Goal: Complete application form

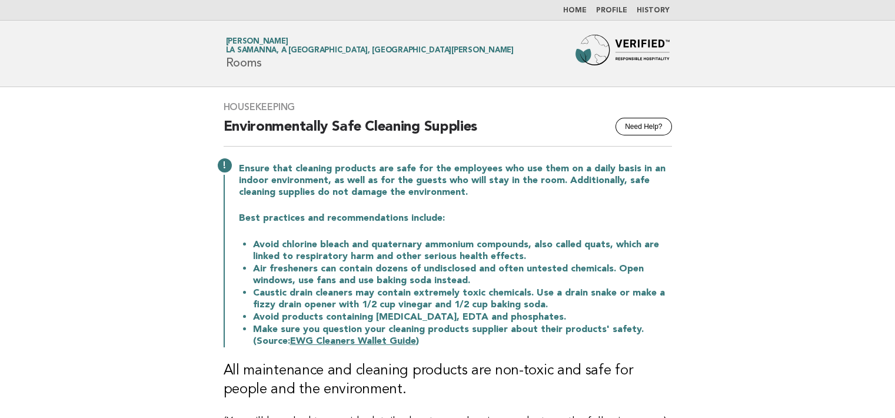
scroll to position [59, 0]
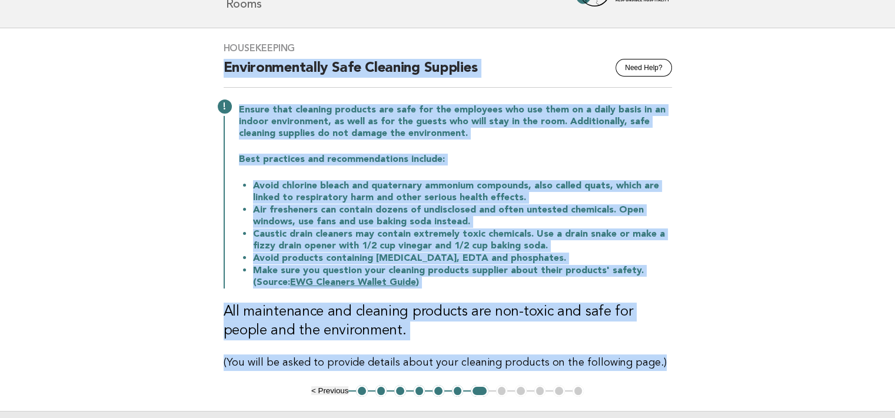
click at [533, 57] on div "Housekeeping Need Help? Environmentally Safe Cleaning Supplies Ensure that clea…" at bounding box center [448, 206] width 477 height 357
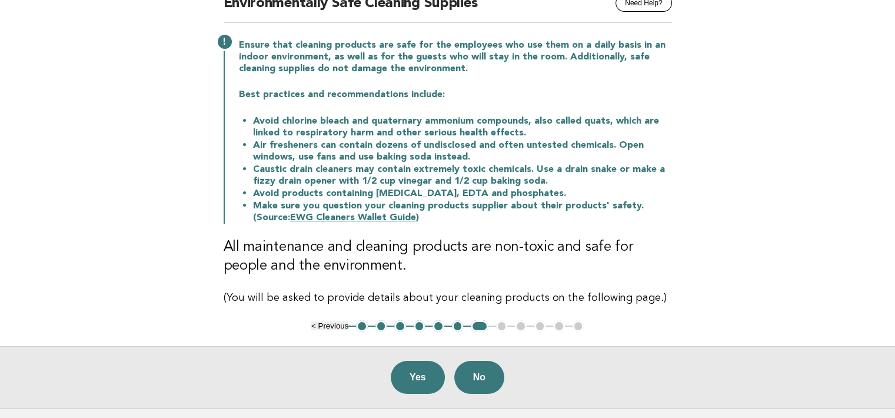
scroll to position [177, 0]
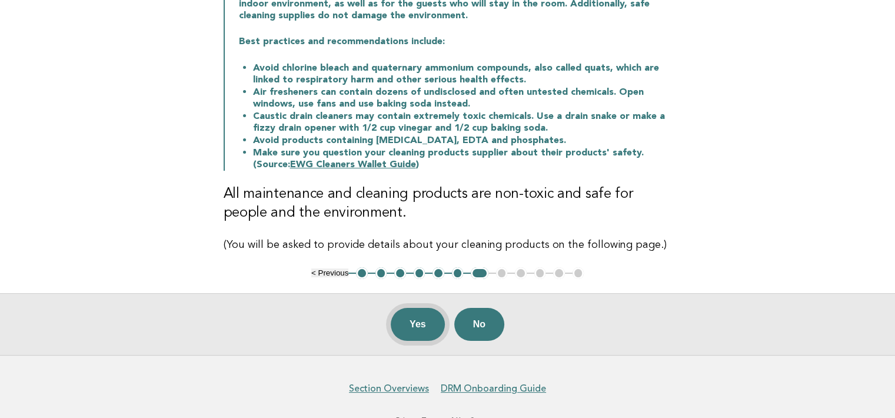
click at [424, 318] on button "Yes" at bounding box center [418, 324] width 54 height 33
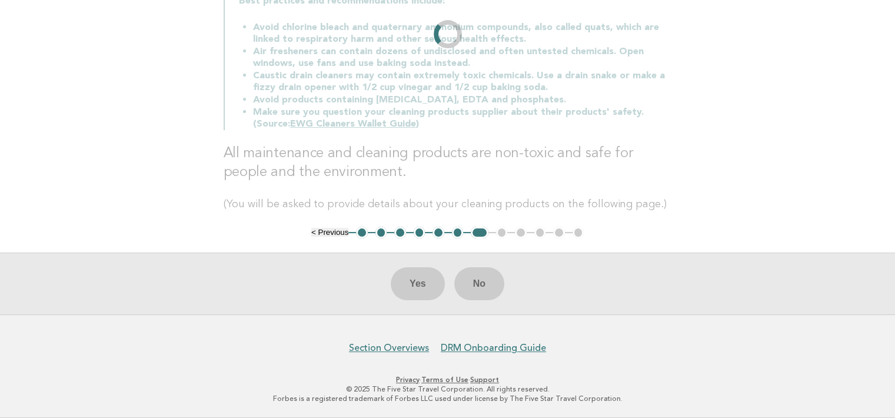
scroll to position [0, 0]
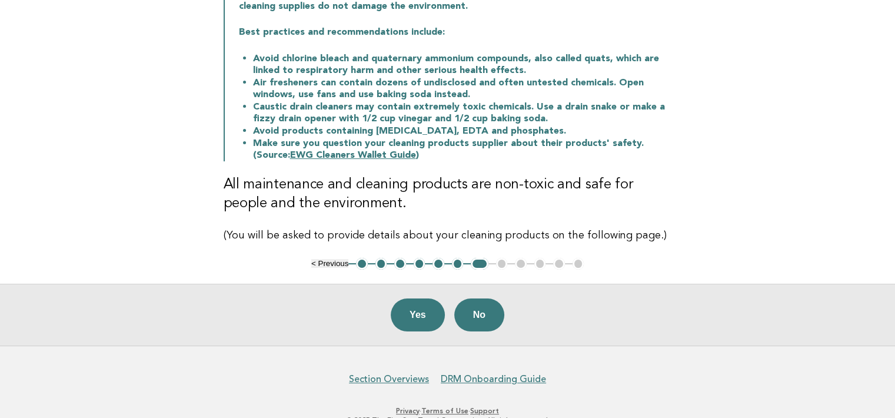
scroll to position [217, 0]
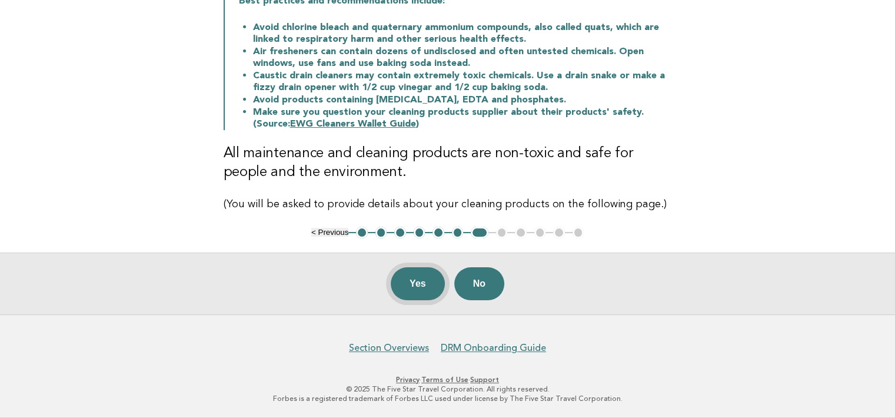
click at [411, 283] on button "Yes" at bounding box center [418, 283] width 54 height 33
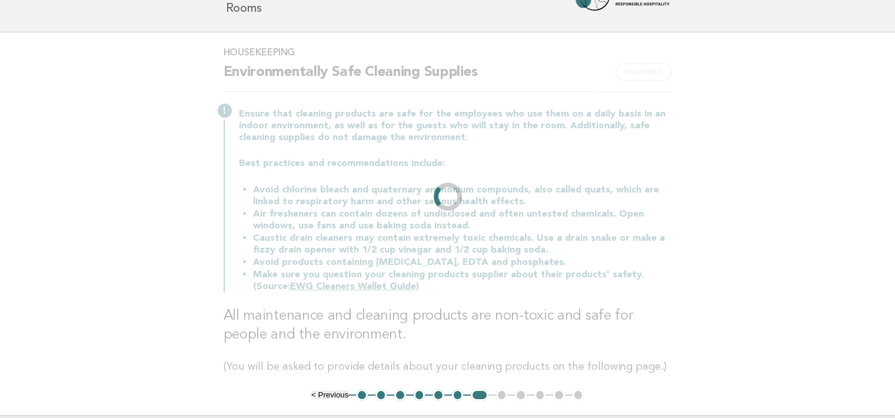
scroll to position [0, 0]
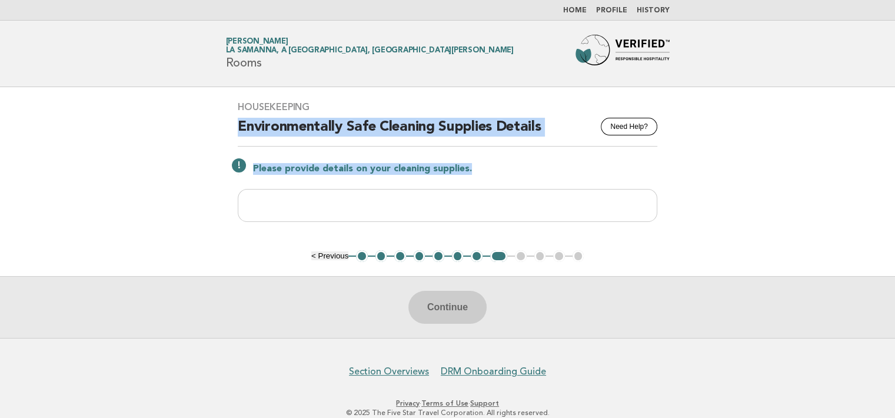
drag, startPoint x: 238, startPoint y: 122, endPoint x: 474, endPoint y: 162, distance: 240.1
click at [474, 162] on div "Housekeeping Need Help? Environmentally Safe Cleaning Supplies Details Please p…" at bounding box center [448, 168] width 448 height 163
copy div "Environmentally Safe Cleaning Supplies Details Please provide details on your c…"
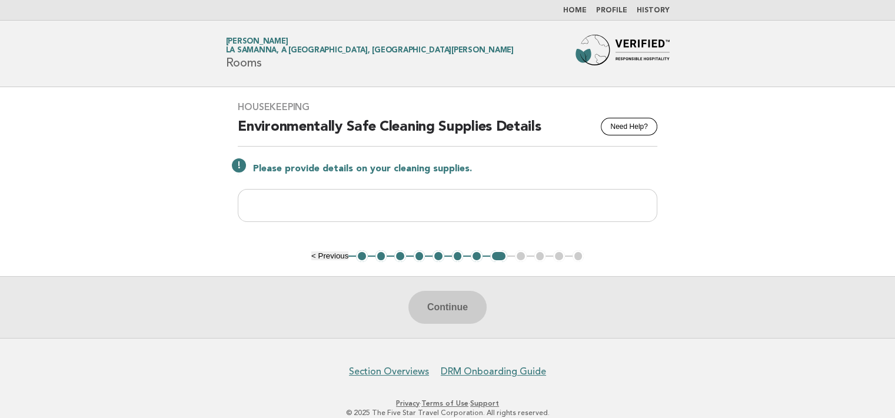
click at [457, 308] on div "Continue" at bounding box center [447, 307] width 895 height 62
click at [457, 307] on div "Continue" at bounding box center [447, 307] width 895 height 62
click at [541, 208] on input "text" at bounding box center [448, 205] width 420 height 33
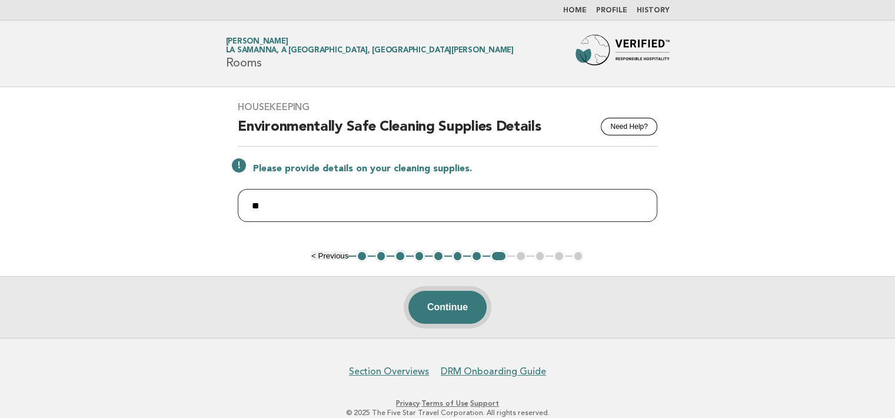
type input "**"
click at [455, 294] on button "Continue" at bounding box center [447, 307] width 78 height 33
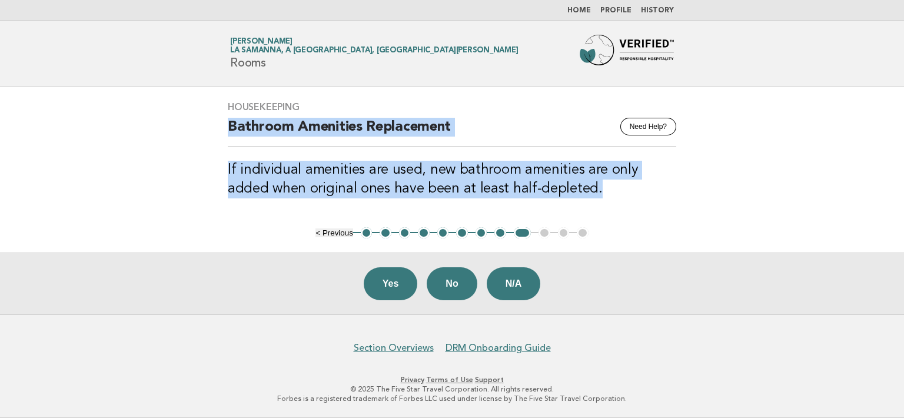
drag, startPoint x: 229, startPoint y: 123, endPoint x: 558, endPoint y: 187, distance: 335.1
click at [558, 187] on div "Housekeeping Need Help? Bathroom Amenities Replacement If individual amenities …" at bounding box center [452, 156] width 477 height 139
copy div "Bathroom Amenities Replacement If individual amenities are used, new bathroom a…"
click at [657, 202] on div "Housekeeping Need Help? Bathroom Amenities Replacement If individual amenities …" at bounding box center [452, 156] width 477 height 139
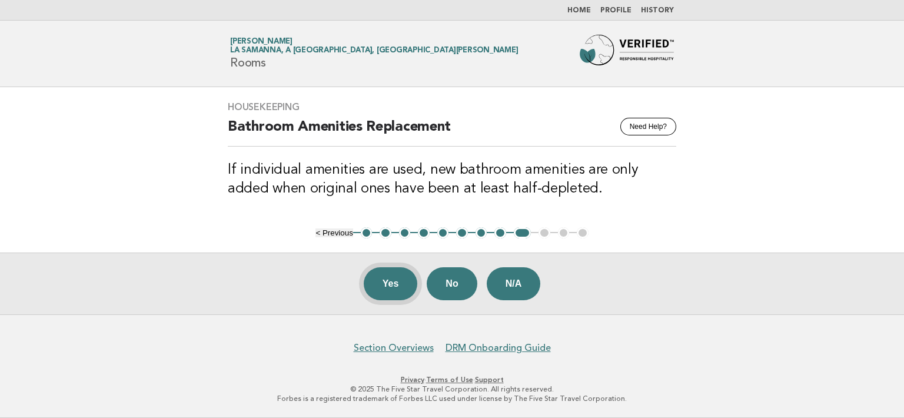
click at [399, 281] on button "Yes" at bounding box center [391, 283] width 54 height 33
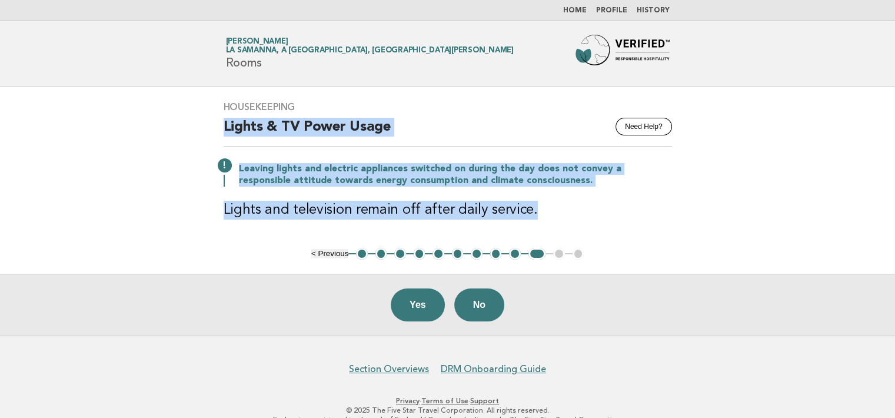
drag, startPoint x: 224, startPoint y: 125, endPoint x: 530, endPoint y: 209, distance: 317.8
click at [530, 209] on div "Housekeeping Need Help? Lights & TV Power Usage Leaving lights and electric app…" at bounding box center [448, 167] width 477 height 161
copy div "Lights & TV Power Usage Leaving lights and electric appliances switched on duri…"
click at [413, 298] on button "Yes" at bounding box center [418, 304] width 54 height 33
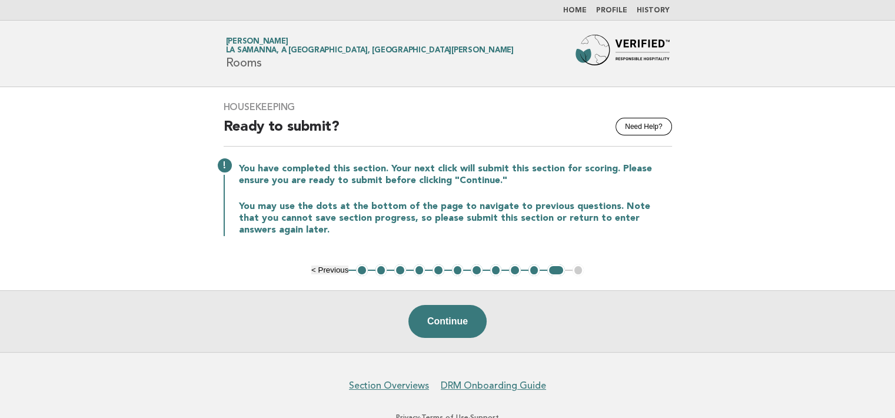
click at [581, 10] on link "Home" at bounding box center [575, 10] width 24 height 7
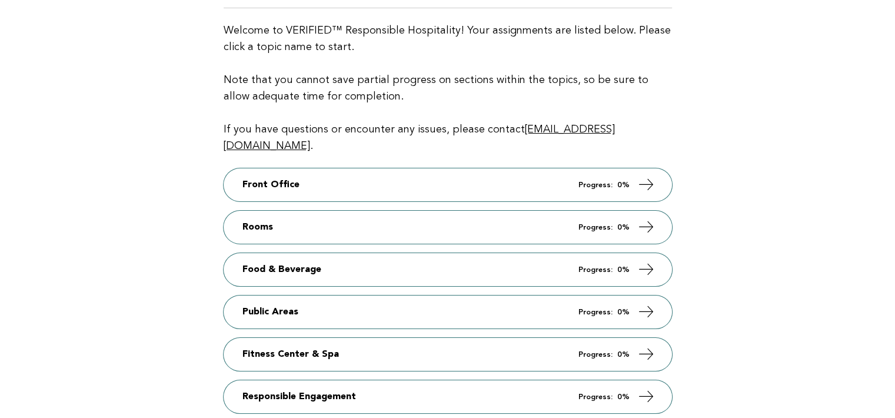
scroll to position [118, 0]
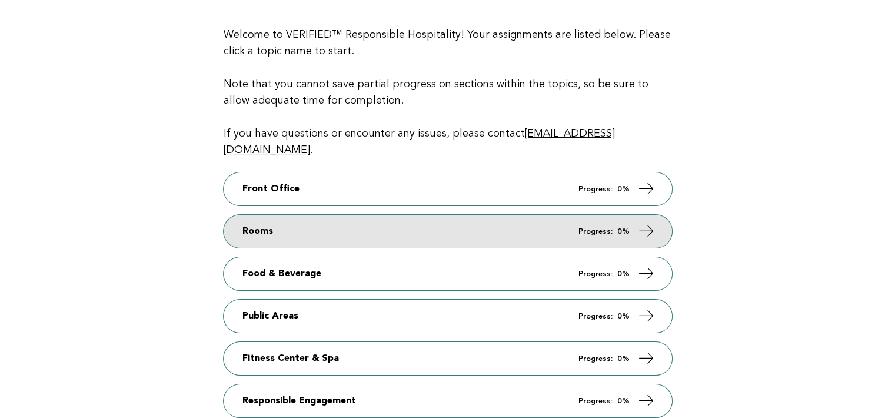
click at [648, 222] on icon at bounding box center [645, 230] width 17 height 17
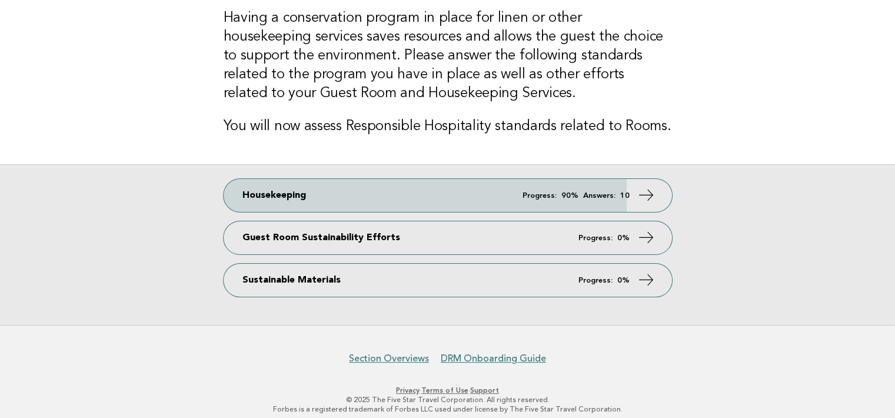
scroll to position [102, 0]
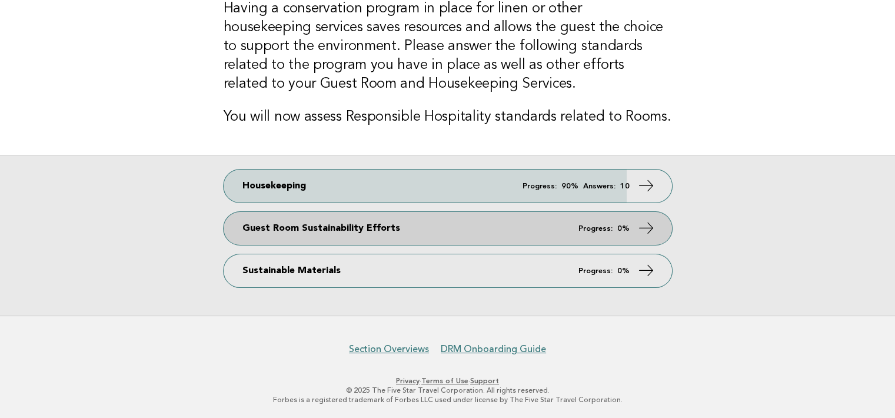
click at [614, 225] on span "Progress: 0%" at bounding box center [604, 229] width 51 height 8
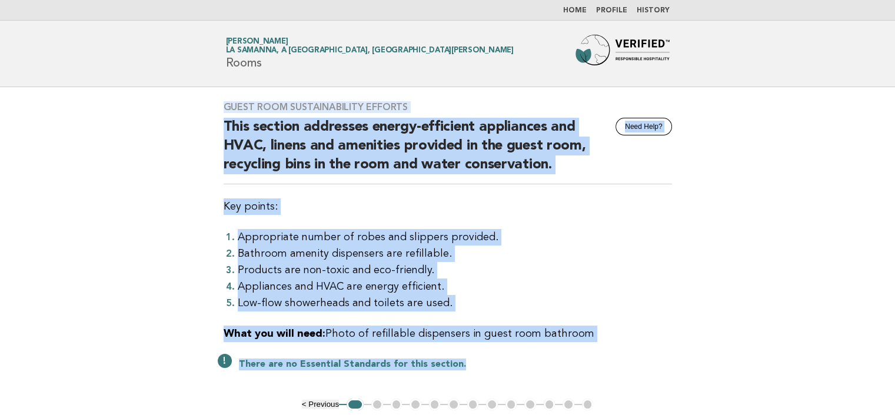
drag, startPoint x: 223, startPoint y: 106, endPoint x: 523, endPoint y: 371, distance: 400.2
click at [523, 371] on div "Guest Room Sustainability Efforts Need Help? This section addresses energy-effi…" at bounding box center [448, 242] width 477 height 311
copy div "Guest Room Sustainability Efforts Need Help? This section addresses energy-effi…"
click at [513, 275] on li "Products are non-toxic and eco-friendly." at bounding box center [455, 270] width 434 height 16
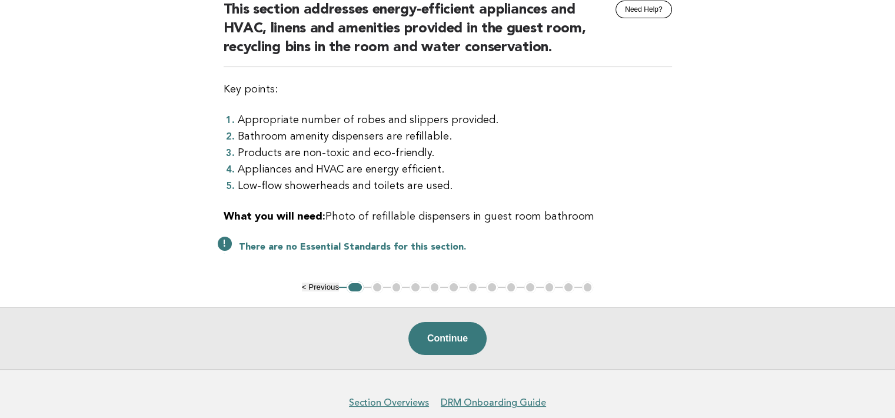
scroll to position [118, 0]
click at [461, 334] on button "Continue" at bounding box center [447, 337] width 78 height 33
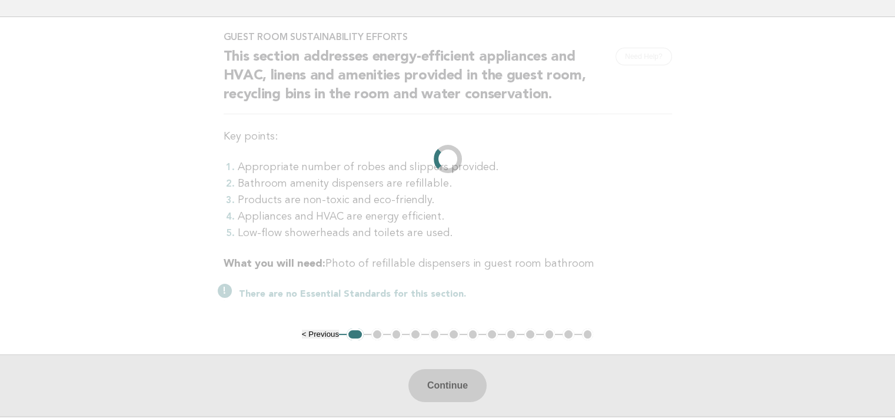
scroll to position [0, 0]
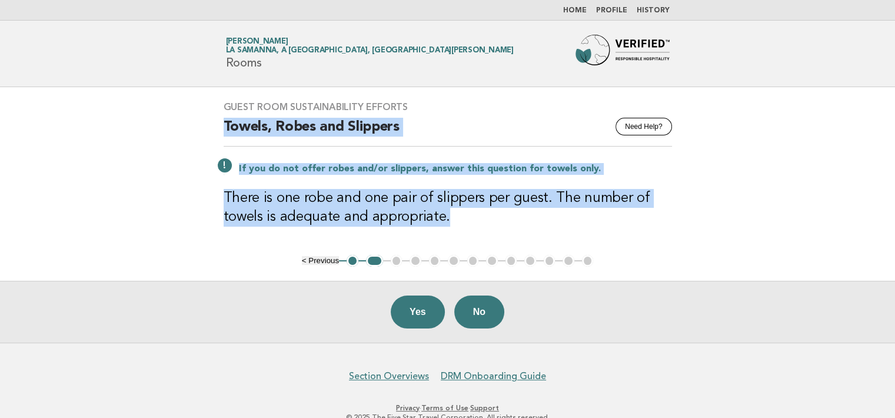
drag, startPoint x: 224, startPoint y: 127, endPoint x: 448, endPoint y: 215, distance: 240.8
click at [448, 215] on div "Guest Room Sustainability Efforts Need Help? Towels, Robes and Slippers If you …" at bounding box center [448, 171] width 477 height 168
copy div "Towels, Robes and Slippers If you do not offer robes and/or slippers, answer th…"
click at [419, 311] on button "Yes" at bounding box center [418, 311] width 54 height 33
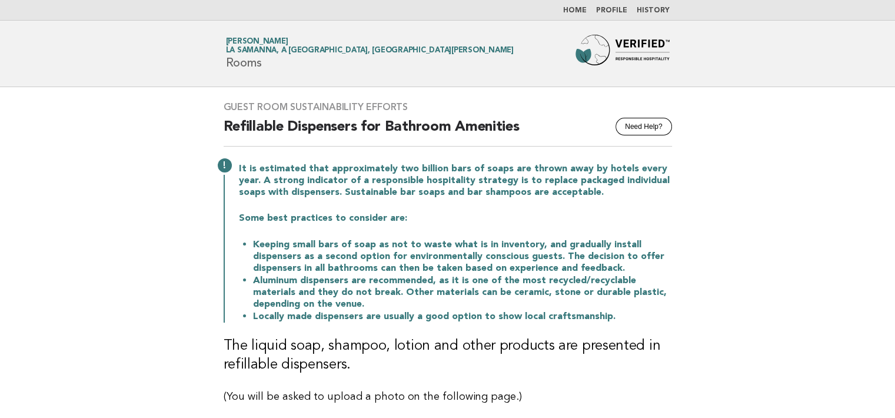
scroll to position [59, 0]
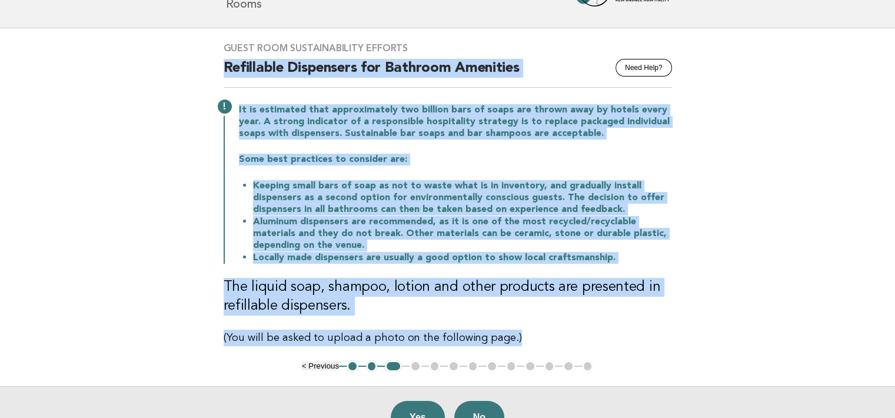
drag, startPoint x: 224, startPoint y: 67, endPoint x: 519, endPoint y: 345, distance: 405.5
click at [519, 345] on div "Guest Room Sustainability Efforts Need Help? Refillable Dispensers for Bathroom…" at bounding box center [448, 194] width 477 height 332
copy div "Refillable Dispensers for Bathroom Amenities It is estimated that approximately…"
click at [571, 295] on h3 "The liquid soap, shampoo, lotion and other products are presented in refillable…" at bounding box center [448, 297] width 448 height 38
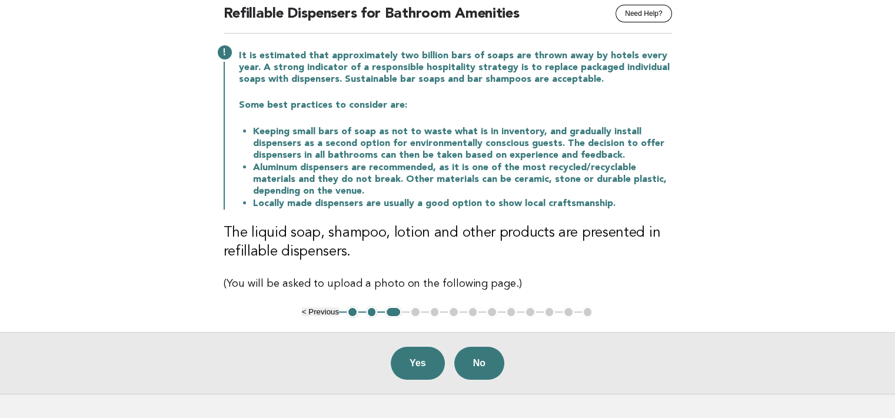
scroll to position [192, 0]
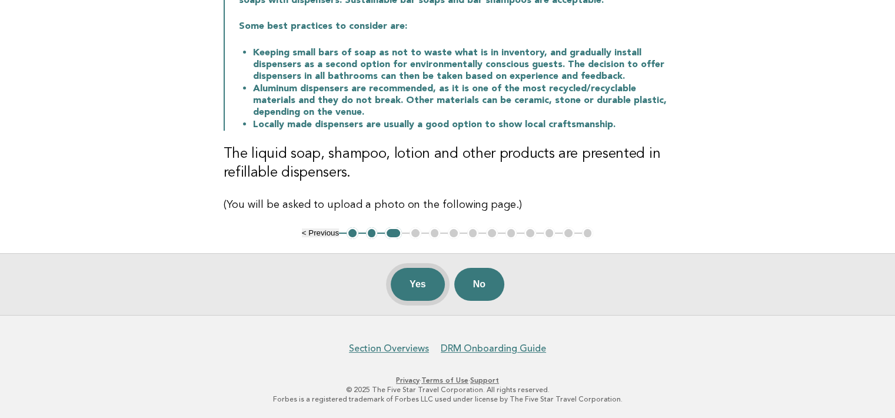
click at [417, 285] on button "Yes" at bounding box center [418, 284] width 54 height 33
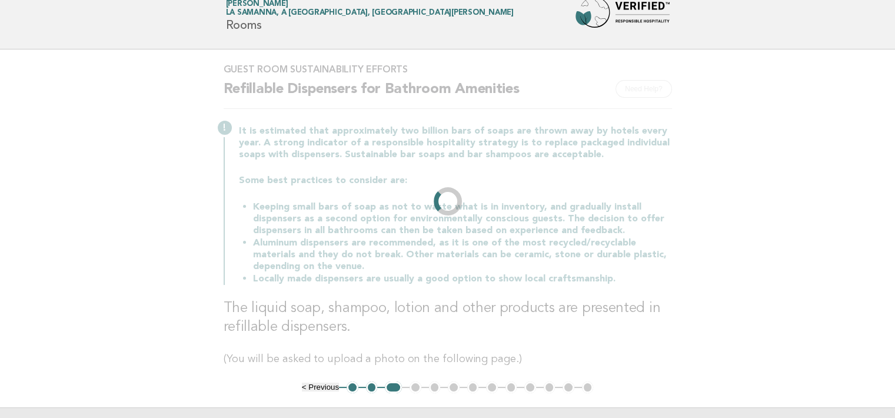
scroll to position [0, 0]
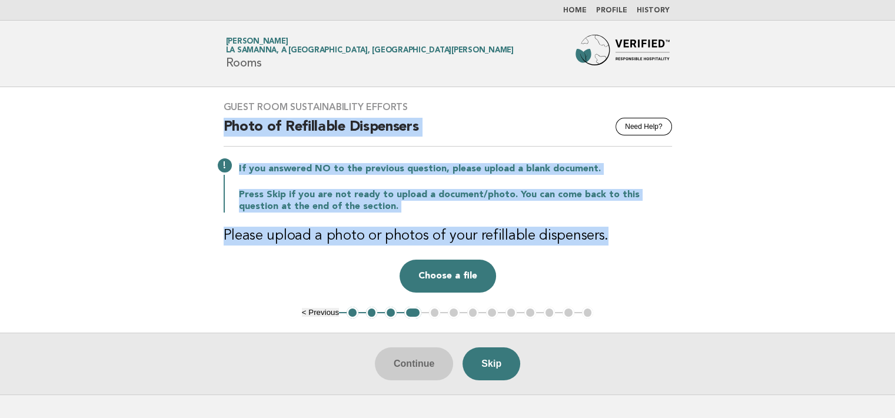
drag, startPoint x: 225, startPoint y: 127, endPoint x: 604, endPoint y: 234, distance: 393.7
click at [604, 234] on div "Guest Room Sustainability Efforts Need Help? Photo of Refillable Dispensers If …" at bounding box center [448, 197] width 477 height 220
copy div "Photo of Refillable Dispensers If you answered NO to the previous question, ple…"
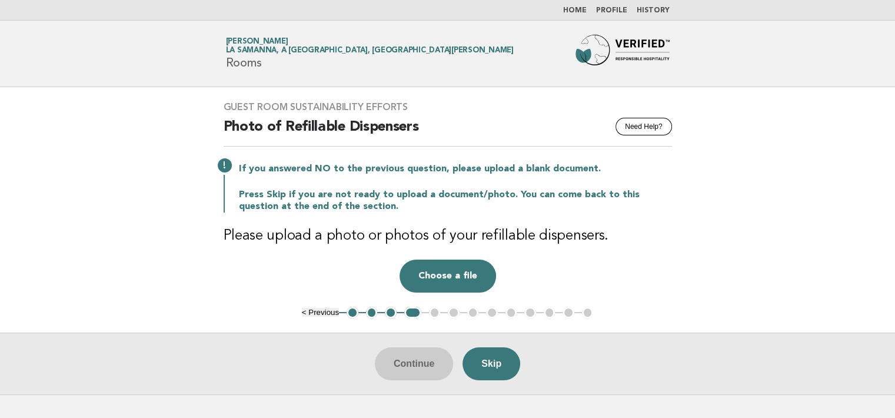
click at [582, 260] on div "Drop a file here Choose a file Cancel Remove" at bounding box center [448, 276] width 448 height 33
click at [491, 358] on button "Skip" at bounding box center [492, 363] width 58 height 33
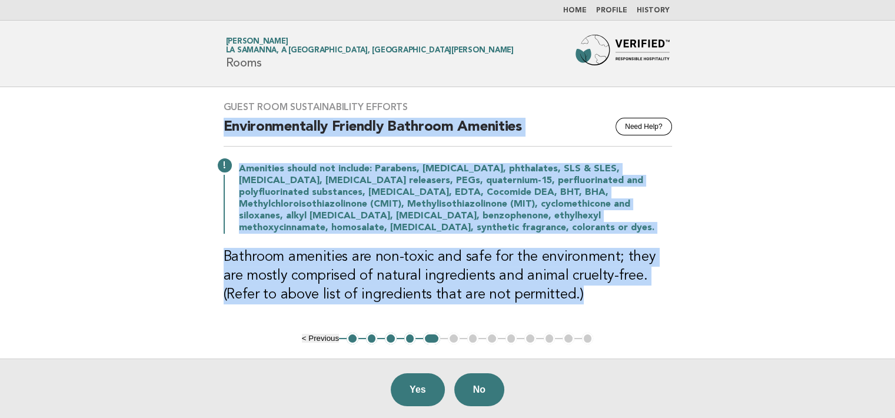
drag, startPoint x: 226, startPoint y: 125, endPoint x: 537, endPoint y: 293, distance: 353.1
click at [537, 293] on div "Guest Room Sustainability Efforts Need Help? Environmentally Friendly Bathroom …" at bounding box center [448, 209] width 477 height 245
copy div "Environmentally Friendly Bathroom Amenities Amenities should not include: Parab…"
click at [560, 312] on div "Guest Room Sustainability Efforts Need Help? Environmentally Friendly Bathroom …" at bounding box center [448, 209] width 477 height 245
click at [629, 321] on div "Guest Room Sustainability Efforts Need Help? Environmentally Friendly Bathroom …" at bounding box center [448, 209] width 477 height 245
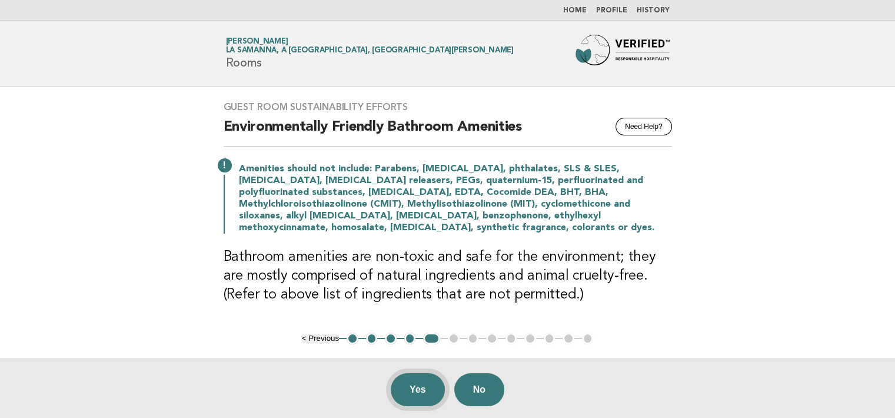
click at [421, 384] on button "Yes" at bounding box center [418, 389] width 54 height 33
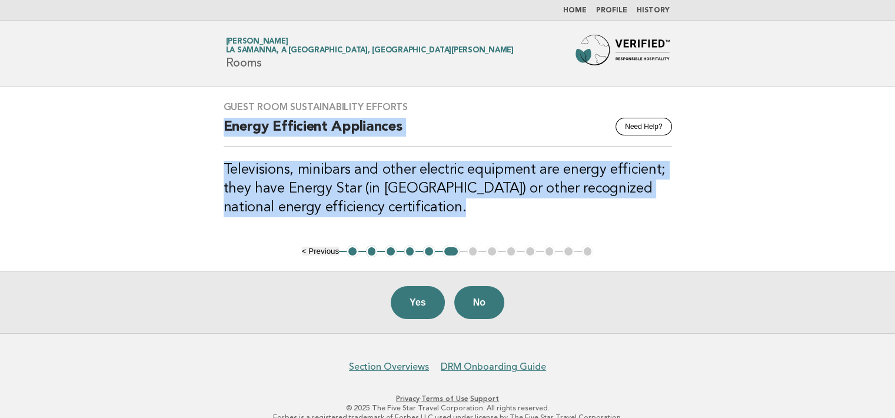
drag, startPoint x: 224, startPoint y: 124, endPoint x: 407, endPoint y: 224, distance: 208.8
click at [407, 224] on div "Guest Room Sustainability Efforts Need Help? Energy Efficient Appliances Televi…" at bounding box center [448, 166] width 477 height 158
copy div "Energy Efficient Appliances Televisions, minibars and other electric equipment …"
click at [596, 222] on div "Guest Room Sustainability Efforts Need Help? Energy Efficient Appliances Televi…" at bounding box center [448, 166] width 477 height 158
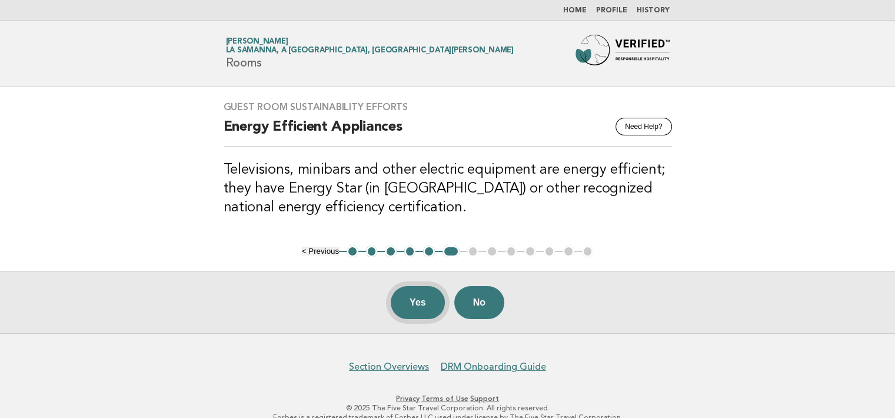
click at [412, 300] on button "Yes" at bounding box center [418, 302] width 54 height 33
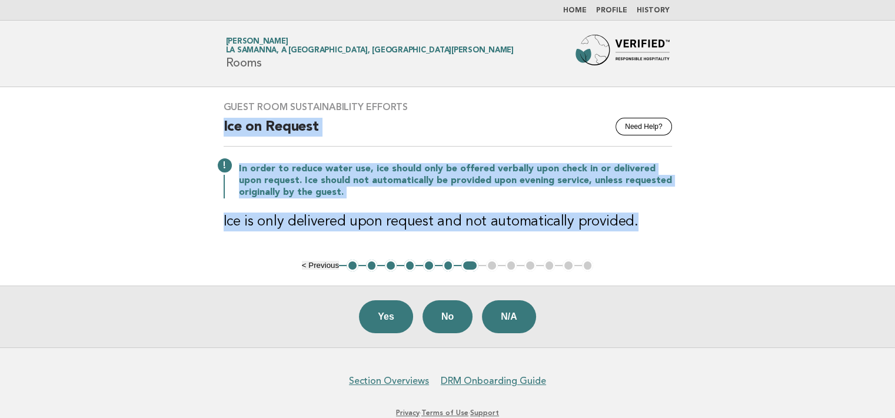
drag, startPoint x: 223, startPoint y: 127, endPoint x: 638, endPoint y: 220, distance: 425.2
click at [638, 220] on div "Guest Room Sustainability Efforts Need Help? Ice on Request In order to reduce …" at bounding box center [448, 173] width 477 height 172
copy div "Ice on Request In order to reduce water use, ice should only be offered verball…"
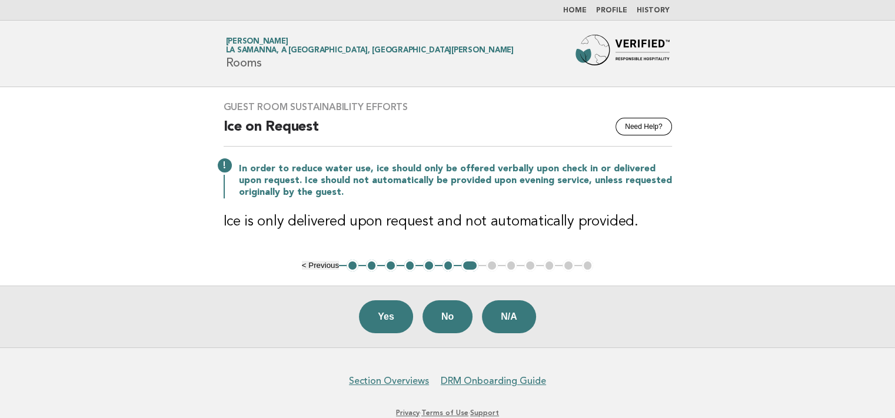
click at [823, 163] on main "Guest Room Sustainability Efforts Need Help? Ice on Request In order to reduce …" at bounding box center [447, 217] width 895 height 260
click at [491, 308] on button "N/A" at bounding box center [509, 316] width 54 height 33
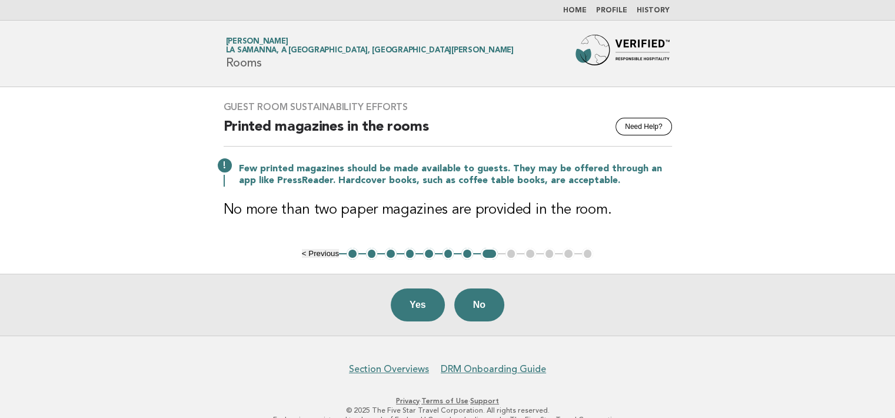
click at [320, 251] on button "< Previous" at bounding box center [320, 253] width 37 height 9
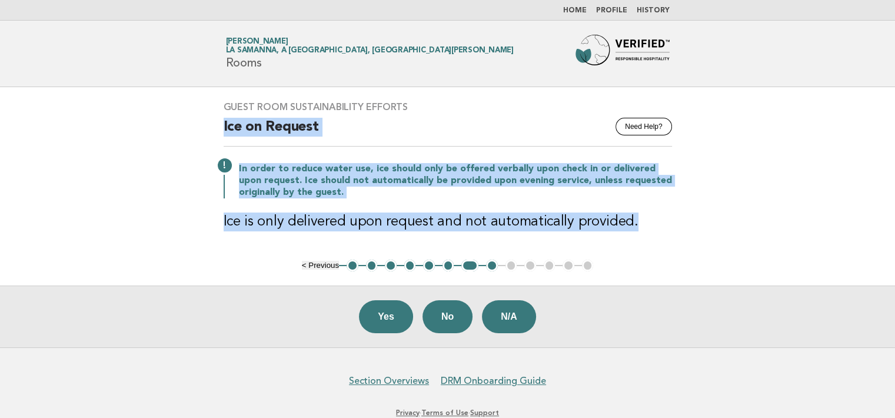
drag, startPoint x: 223, startPoint y: 125, endPoint x: 633, endPoint y: 228, distance: 422.9
click at [633, 228] on div "Guest Room Sustainability Efforts Need Help? Ice on Request In order to reduce …" at bounding box center [448, 173] width 477 height 172
copy div "Ice on Request In order to reduce water use, ice should only be offered verball…"
click at [680, 246] on div "Guest Room Sustainability Efforts Need Help? Ice on Request In order to reduce …" at bounding box center [448, 173] width 477 height 172
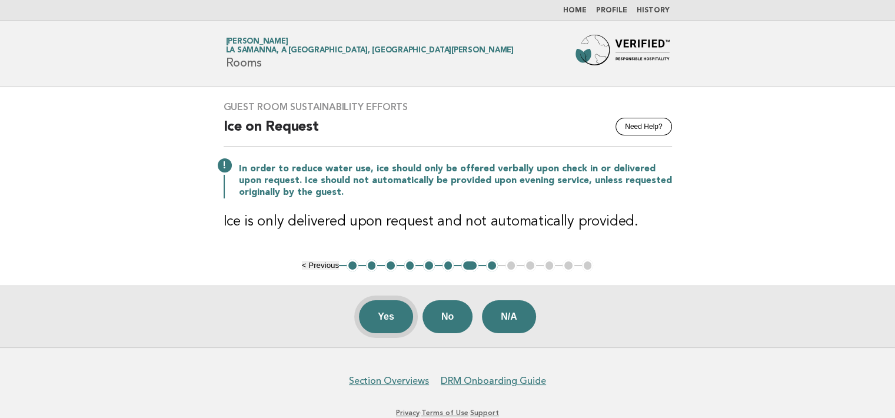
click at [394, 310] on button "Yes" at bounding box center [386, 316] width 54 height 33
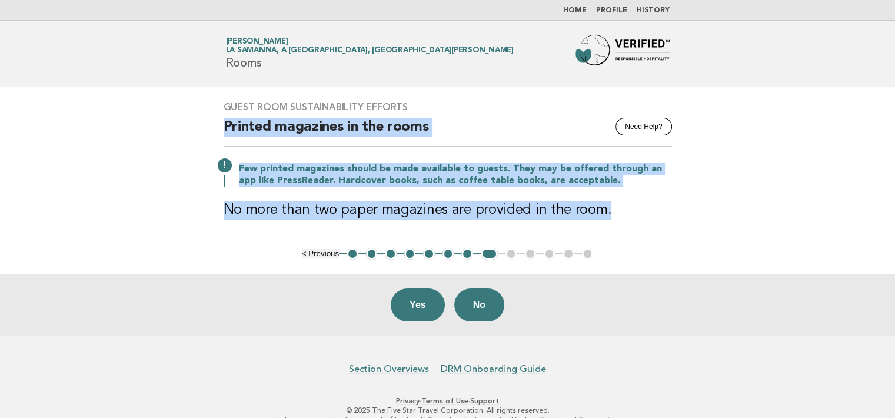
drag, startPoint x: 227, startPoint y: 125, endPoint x: 617, endPoint y: 220, distance: 401.5
click at [617, 220] on div "Guest Room Sustainability Efforts Need Help? Printed magazines in the rooms Few…" at bounding box center [448, 167] width 477 height 161
copy div "Printed magazines in the rooms Few printed magazines should be made available t…"
click at [676, 243] on div "Guest Room Sustainability Efforts Need Help? Printed magazines in the rooms Few…" at bounding box center [448, 167] width 477 height 161
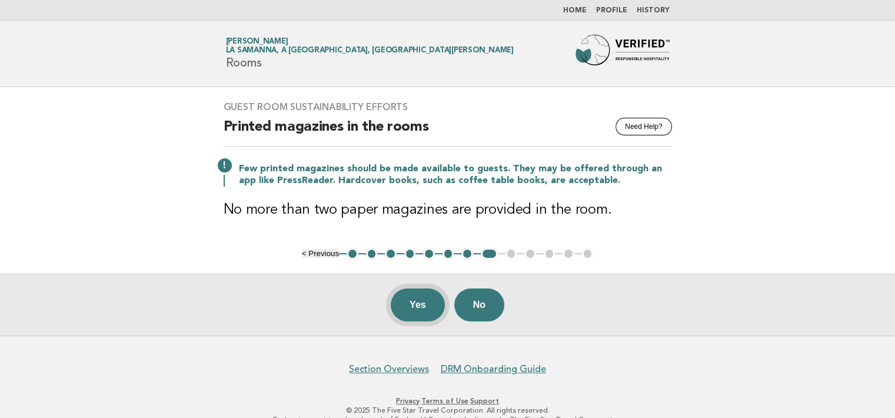
click at [423, 300] on button "Yes" at bounding box center [418, 304] width 54 height 33
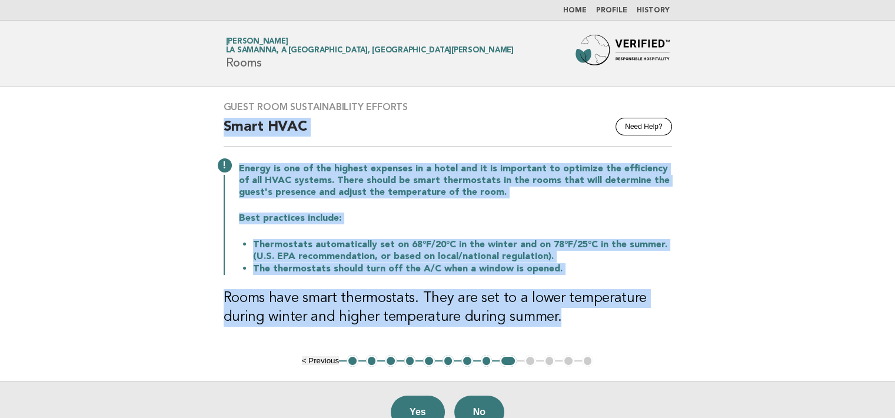
drag, startPoint x: 223, startPoint y: 127, endPoint x: 560, endPoint y: 329, distance: 392.8
click at [560, 329] on div "Guest Room Sustainability Efforts Need Help? Smart HVAC Energy is one of the hi…" at bounding box center [448, 221] width 477 height 268
copy div "Smart HVAC Energy is one of the highest expenses in a hotel and it is important…"
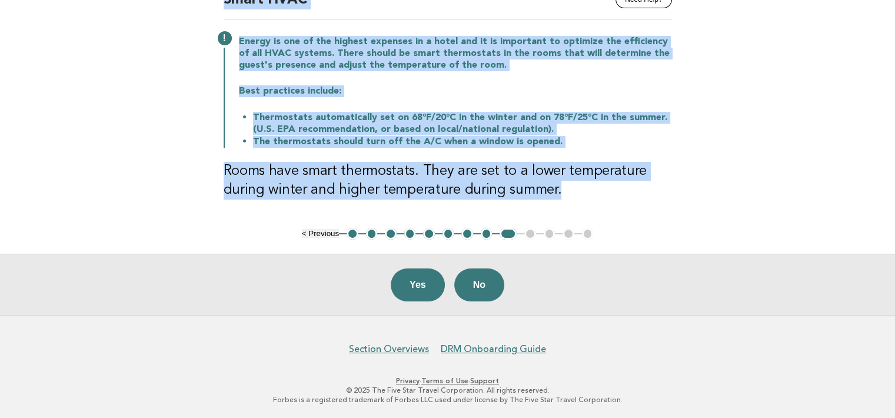
drag, startPoint x: 666, startPoint y: 200, endPoint x: 546, endPoint y: 264, distance: 136.6
click at [666, 201] on div "Guest Room Sustainability Efforts Need Help? Smart HVAC Energy is one of the hi…" at bounding box center [448, 94] width 477 height 268
click at [424, 281] on button "Yes" at bounding box center [418, 284] width 54 height 33
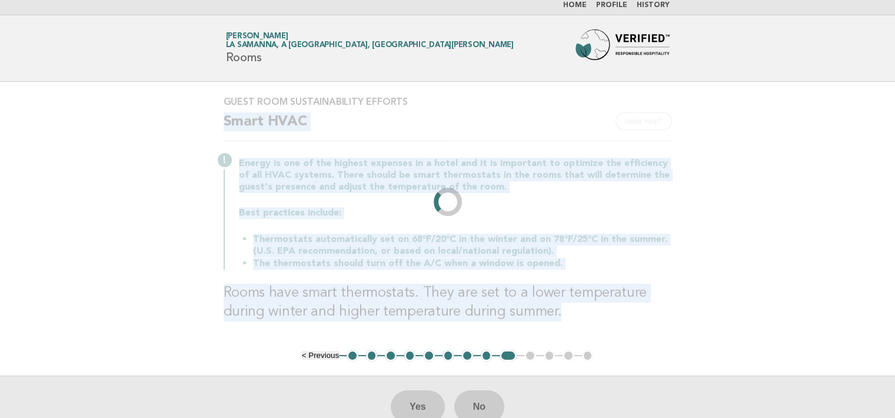
scroll to position [0, 0]
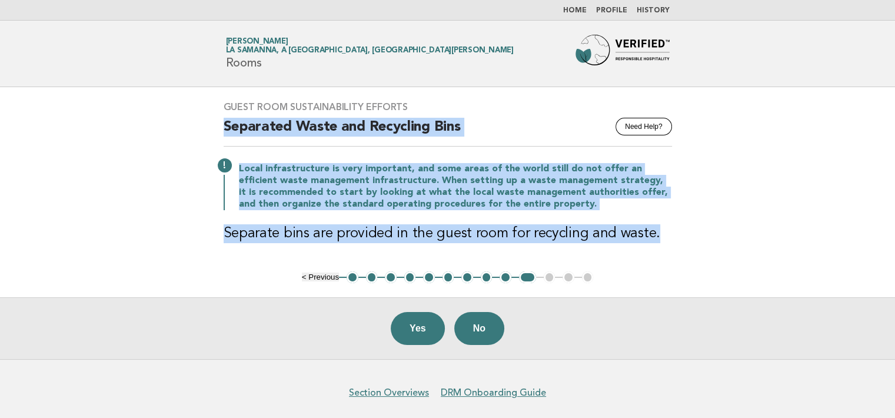
drag, startPoint x: 224, startPoint y: 124, endPoint x: 653, endPoint y: 229, distance: 441.1
click at [653, 229] on div "Guest Room Sustainability Efforts Need Help? Separated Waste and Recycling Bins…" at bounding box center [448, 179] width 477 height 184
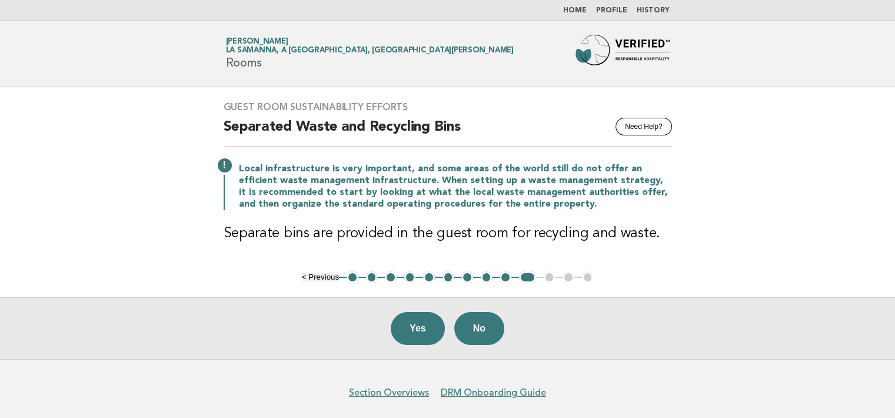
click at [746, 255] on main "Guest Room Sustainability Efforts Need Help? Separated Waste and Recycling Bins…" at bounding box center [447, 223] width 895 height 272
click at [430, 327] on button "Yes" at bounding box center [418, 328] width 54 height 33
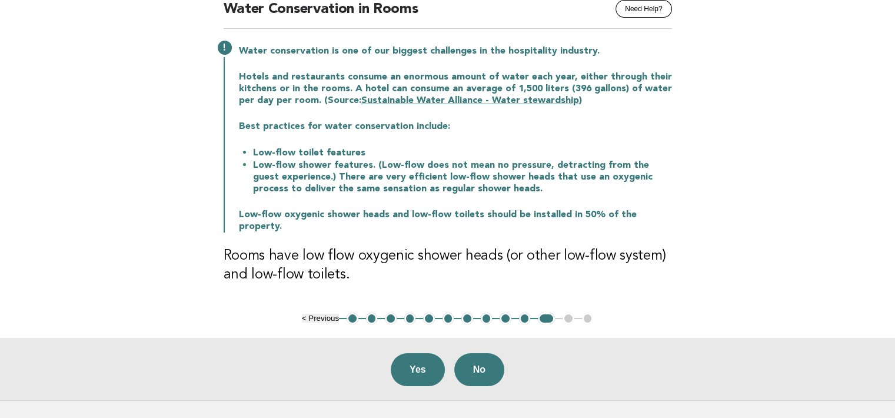
scroll to position [59, 0]
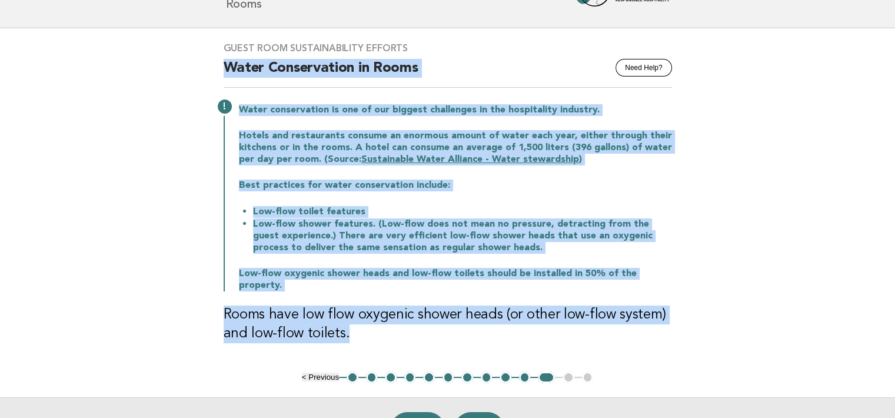
drag, startPoint x: 223, startPoint y: 68, endPoint x: 355, endPoint y: 318, distance: 283.5
click at [355, 318] on div "Guest Room Sustainability Efforts Need Help? Water Conservation in Rooms Water …" at bounding box center [448, 199] width 477 height 343
click at [719, 243] on main "Guest Room Sustainability Efforts Need Help? Water Conservation in Rooms Water …" at bounding box center [447, 243] width 895 height 431
click at [696, 251] on main "Guest Room Sustainability Efforts Need Help? Water Conservation in Rooms Water …" at bounding box center [447, 243] width 895 height 431
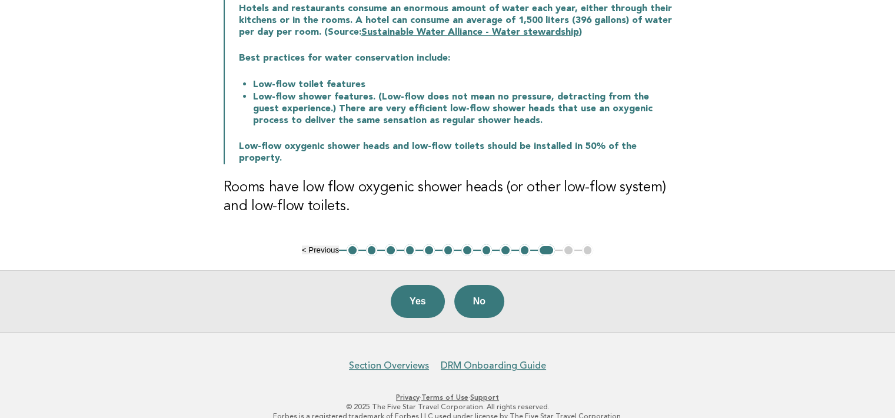
scroll to position [191, 0]
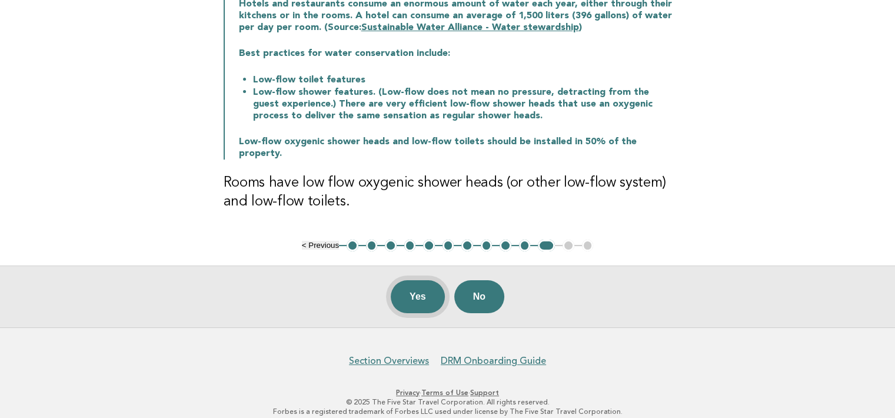
click at [420, 287] on button "Yes" at bounding box center [418, 296] width 54 height 33
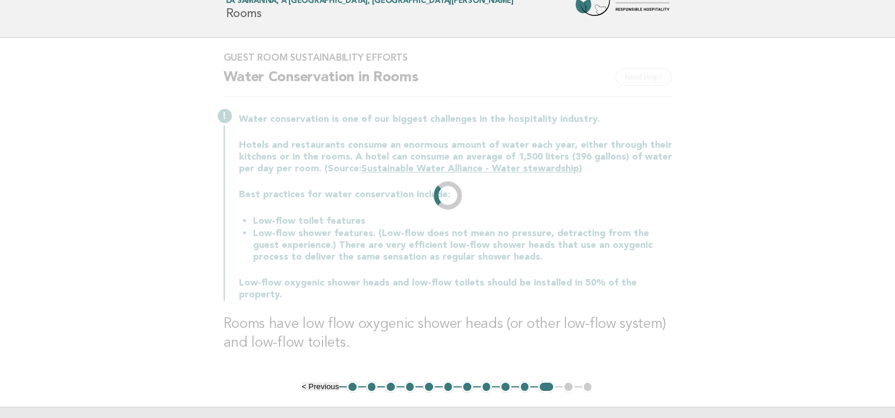
scroll to position [0, 0]
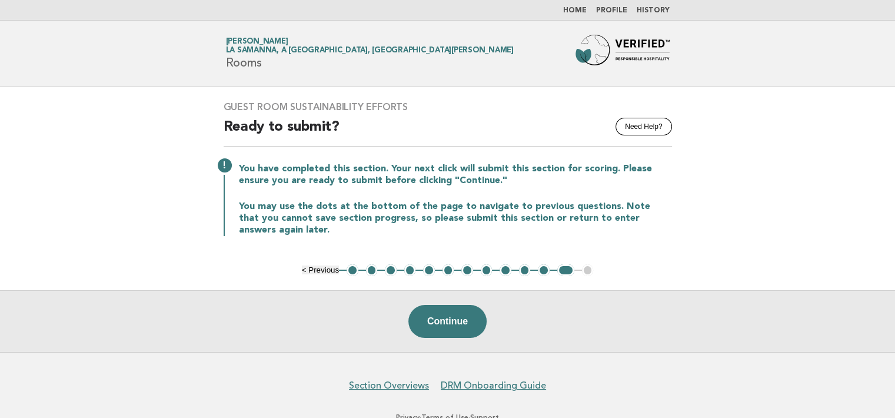
click at [583, 12] on link "Home" at bounding box center [575, 10] width 24 height 7
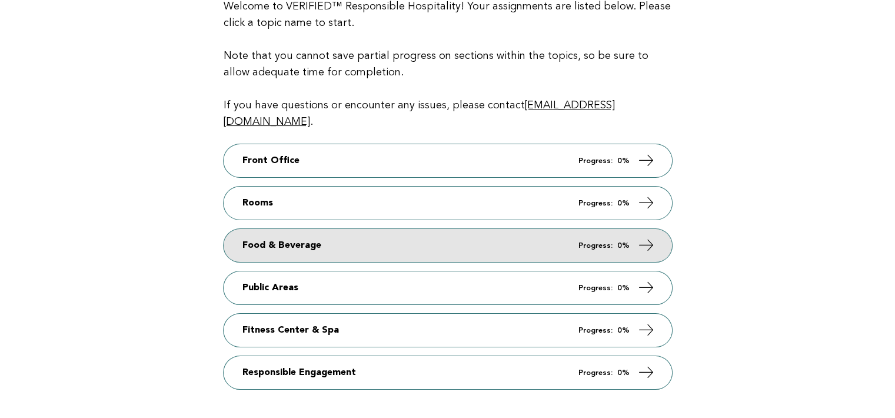
scroll to position [177, 0]
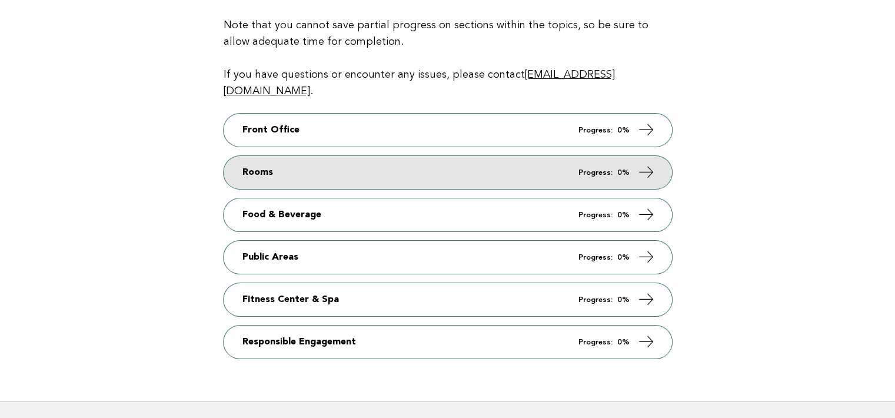
click at [605, 169] on em "Progress:" at bounding box center [596, 173] width 34 height 8
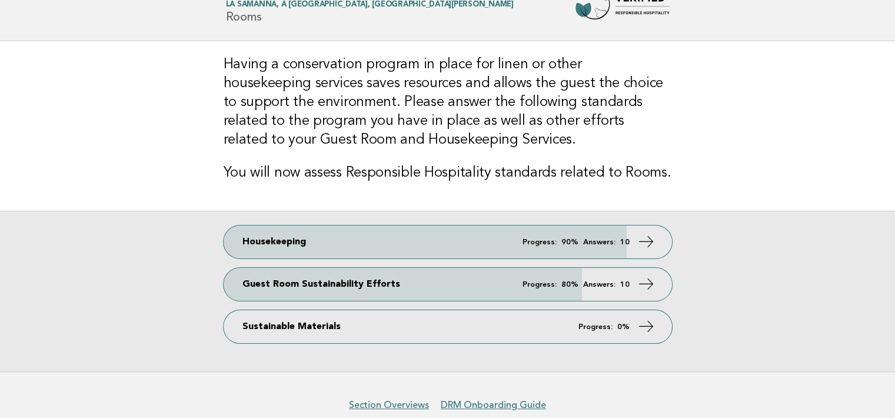
scroll to position [102, 0]
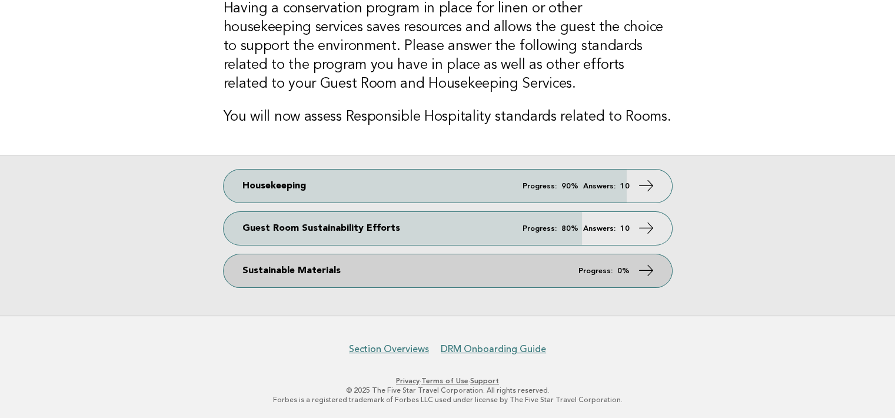
click at [591, 271] on em "Progress:" at bounding box center [596, 271] width 34 height 8
